Goal: Transaction & Acquisition: Purchase product/service

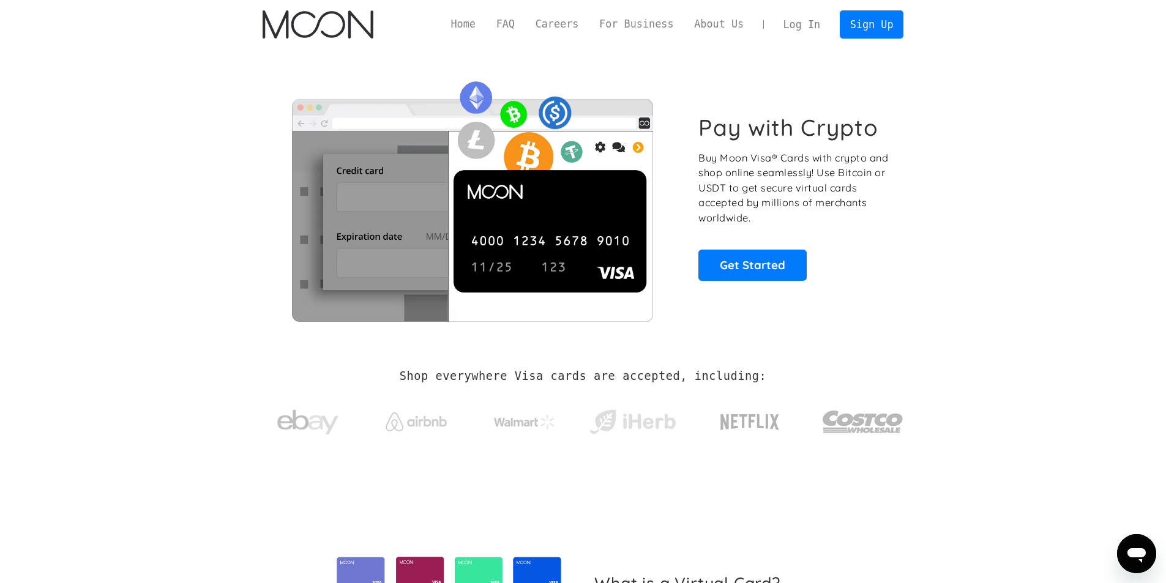
click at [816, 23] on link "Log In" at bounding box center [802, 24] width 58 height 27
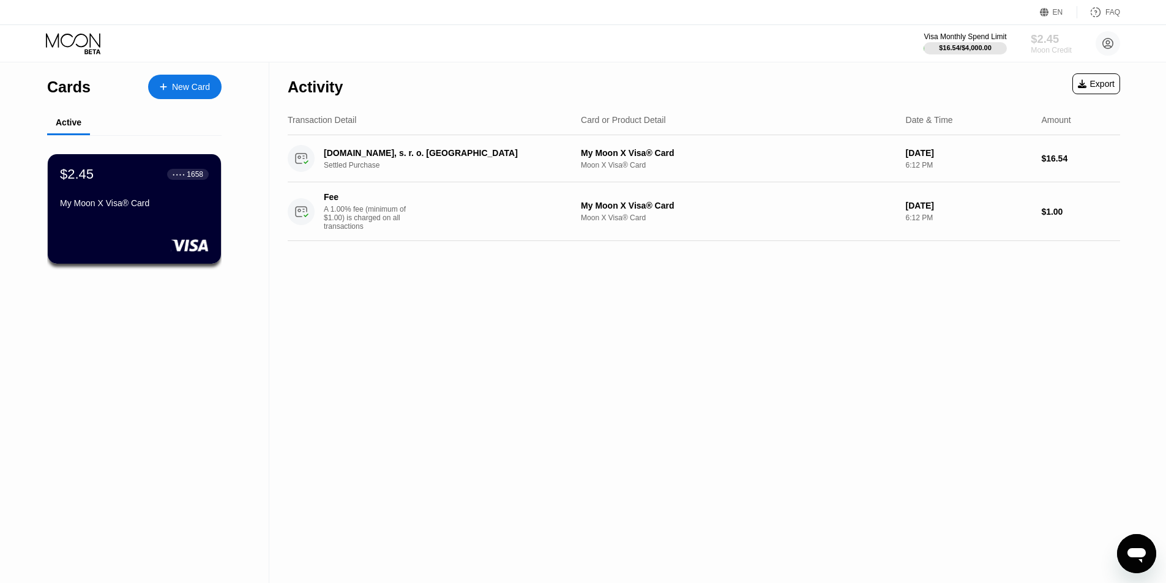
click at [1046, 46] on div "Moon Credit" at bounding box center [1051, 50] width 41 height 9
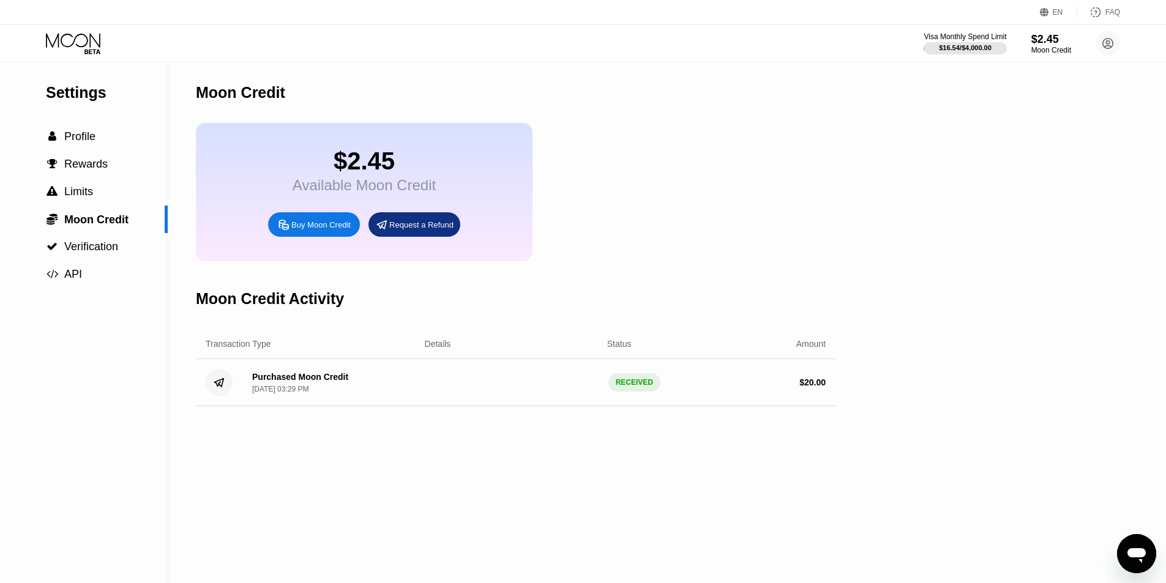
click at [335, 230] on div "Buy Moon Credit" at bounding box center [320, 225] width 59 height 10
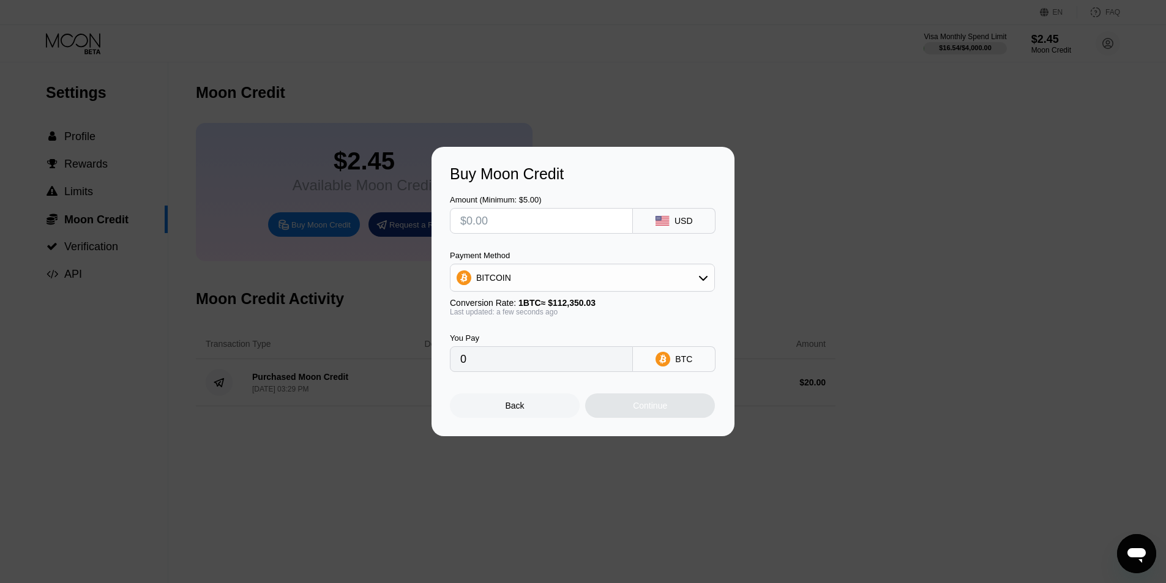
click at [668, 267] on div "BITCOIN" at bounding box center [582, 278] width 264 height 24
click at [562, 337] on div "USDT on TRON" at bounding box center [589, 339] width 231 height 10
click at [576, 285] on div "USDT on TRON" at bounding box center [582, 278] width 264 height 24
click at [537, 310] on div "BITCOIN" at bounding box center [589, 312] width 231 height 10
type input "0"
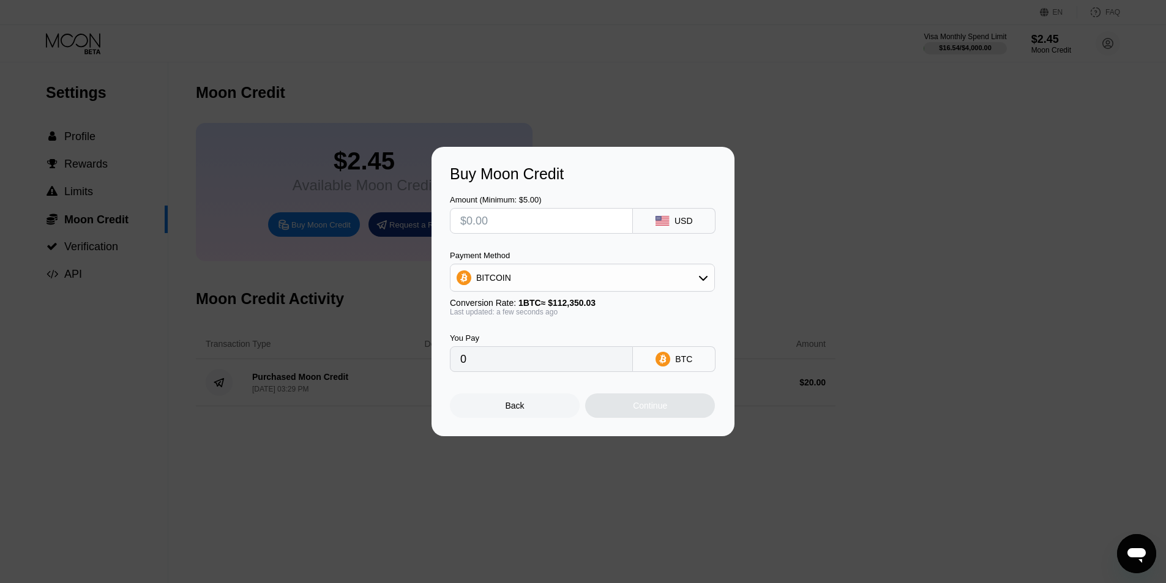
click at [518, 411] on div "Back" at bounding box center [514, 406] width 19 height 10
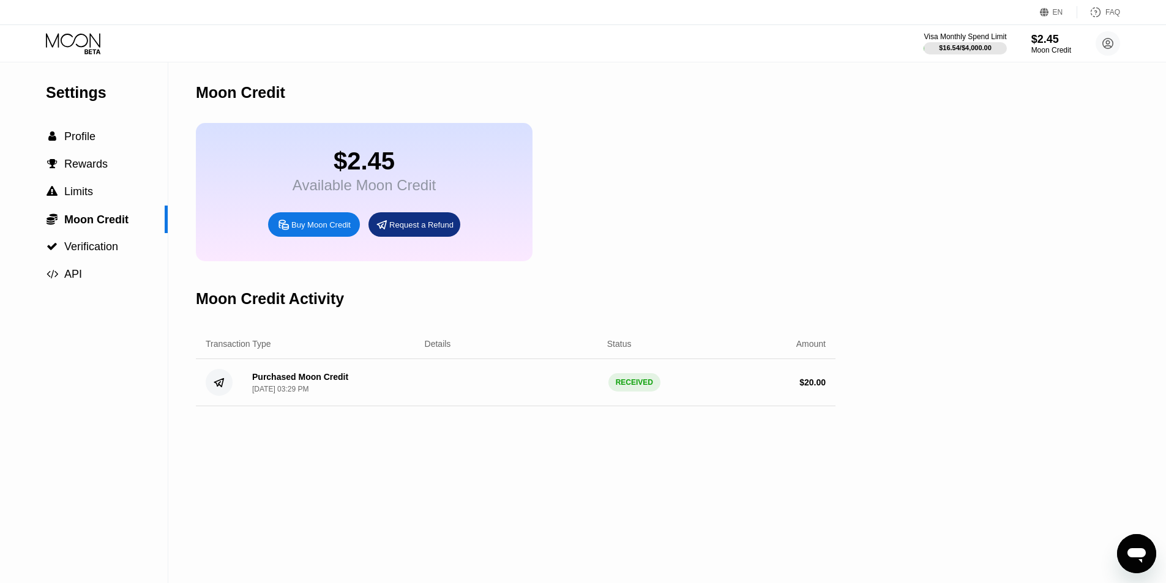
click at [775, 221] on div "$2.45 Available Moon Credit Buy Moon Credit Request a Refund" at bounding box center [515, 192] width 639 height 138
click at [1049, 53] on div "Moon Credit" at bounding box center [1051, 50] width 41 height 9
